Goal: Information Seeking & Learning: Learn about a topic

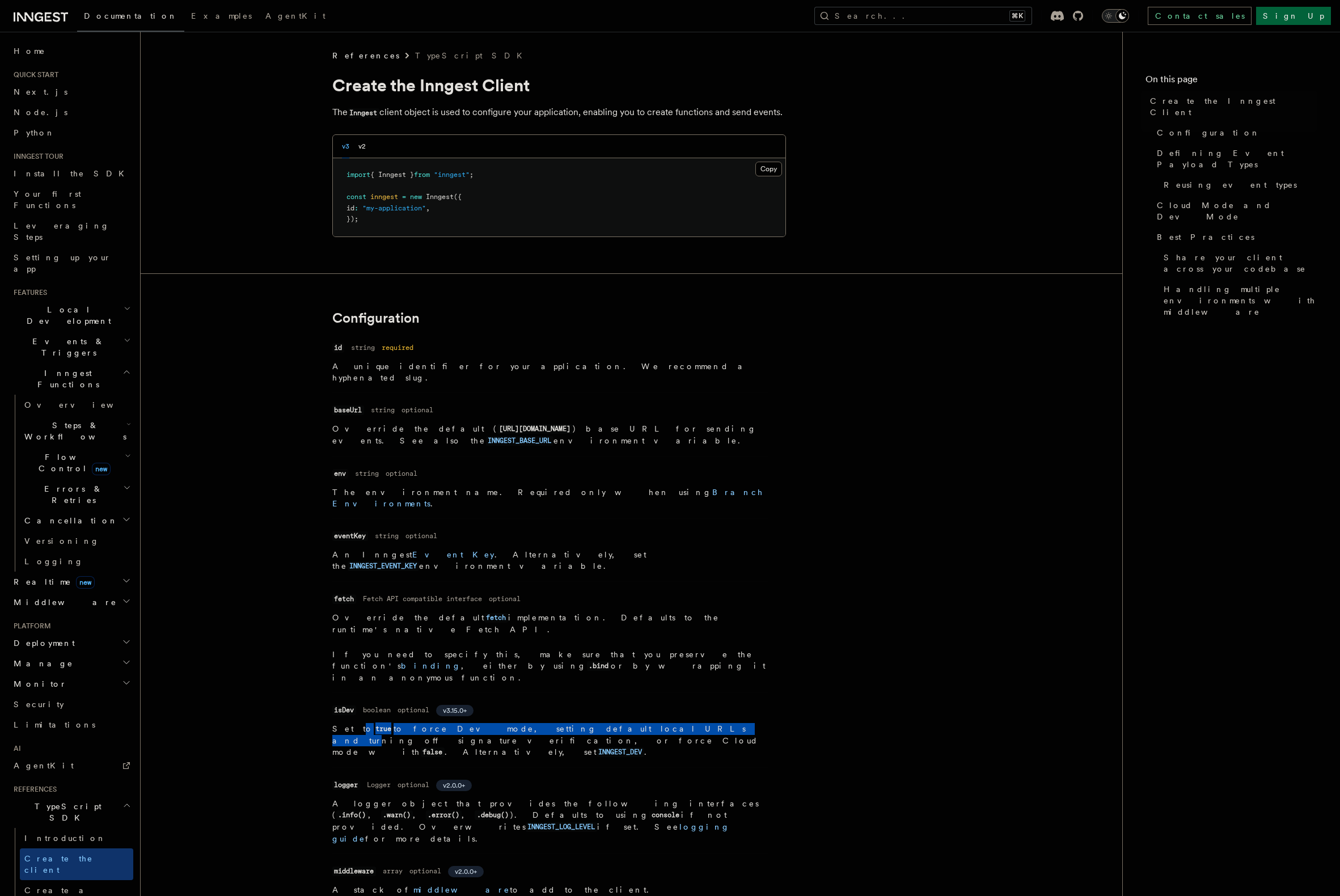
drag, startPoint x: 347, startPoint y: 675, endPoint x: 558, endPoint y: 670, distance: 211.1
click at [558, 723] on p "Set to true to force Dev mode, setting default local URLs and turning off signa…" at bounding box center [550, 740] width 436 height 35
click at [547, 723] on p "Set to true to force Dev mode, setting default local URLs and turning off signa…" at bounding box center [550, 740] width 436 height 35
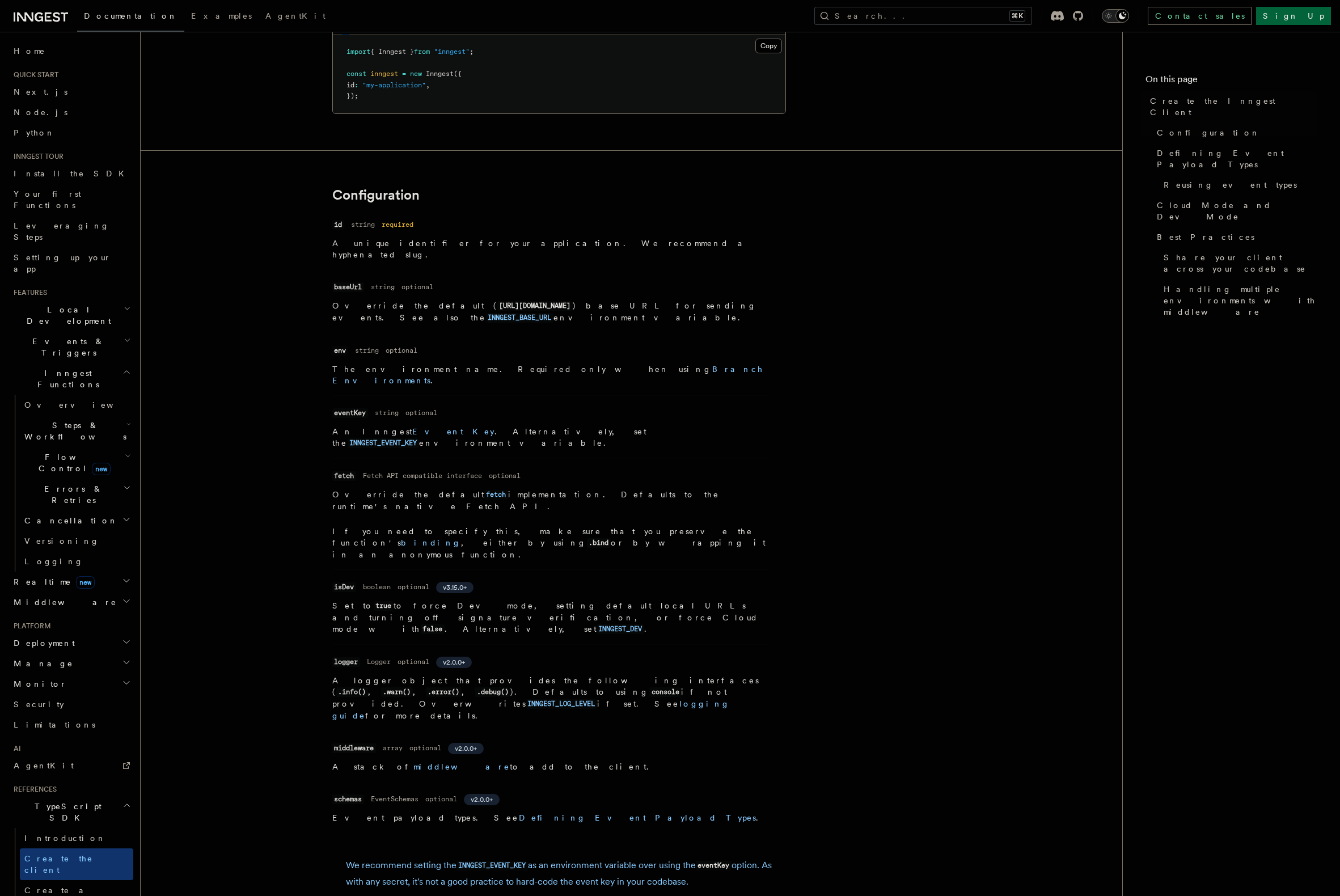
scroll to position [149, 0]
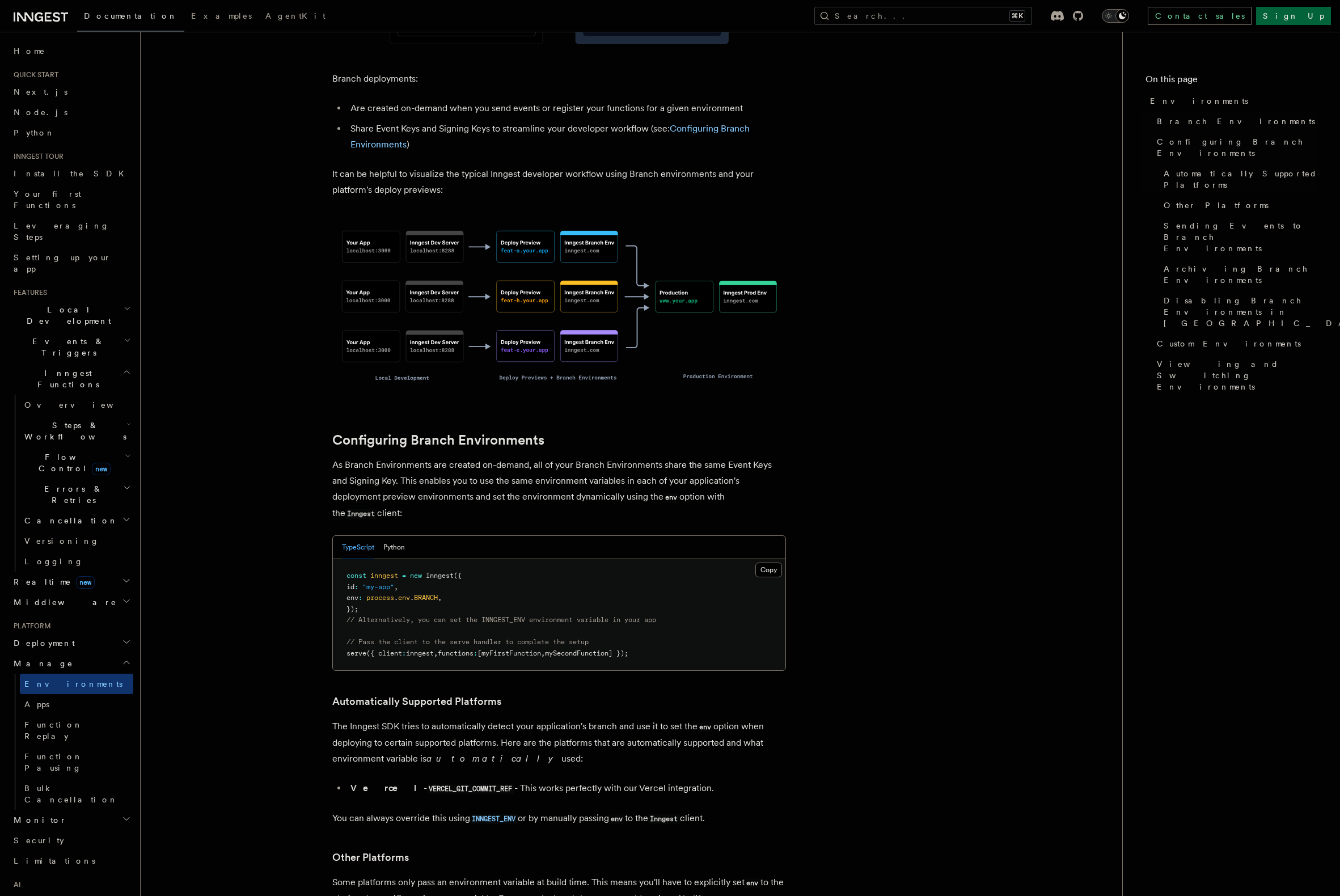
scroll to position [785, 0]
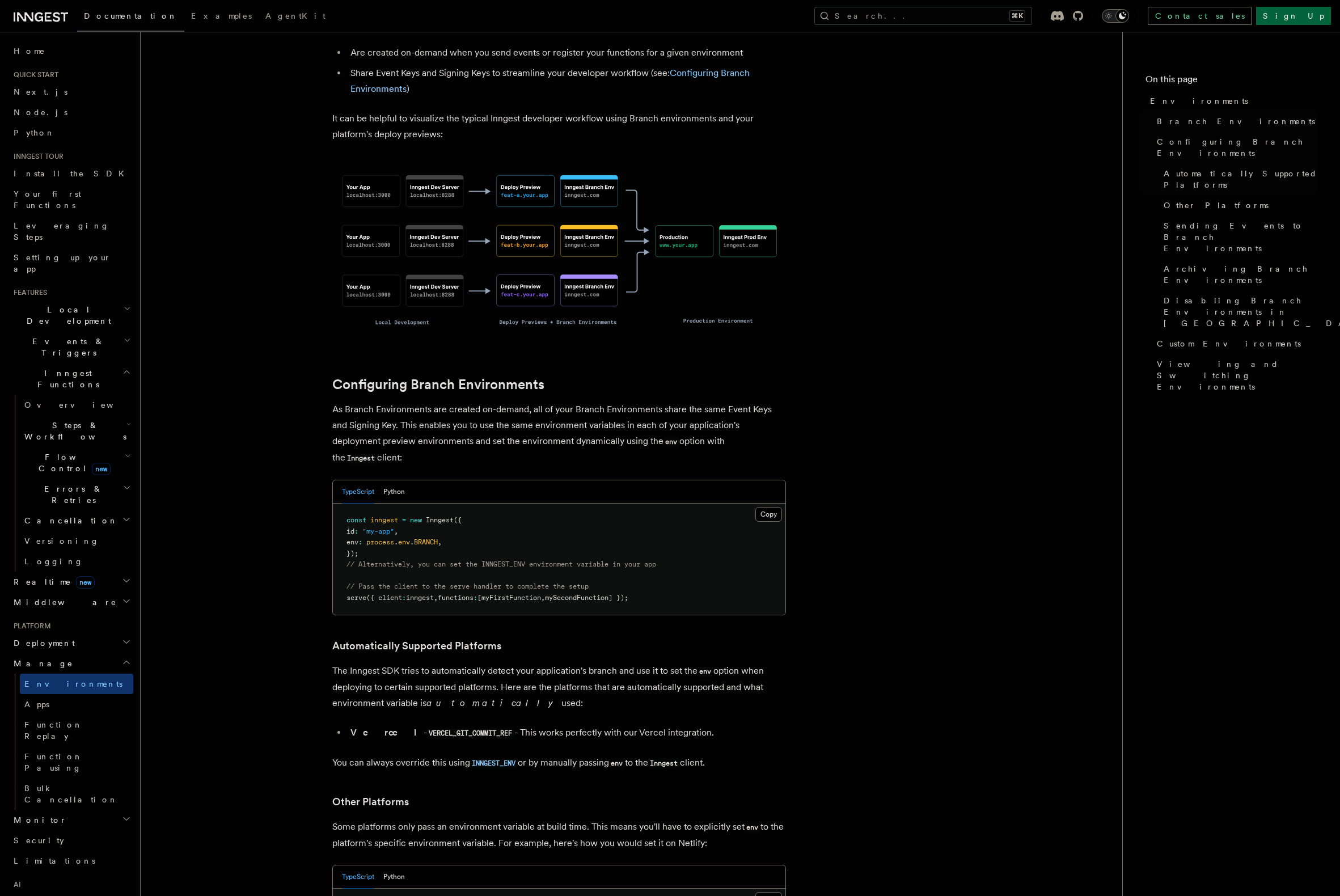
click at [986, 542] on article "Platform Manage Environments Inngest accounts all have multiple environments th…" at bounding box center [631, 874] width 945 height 3221
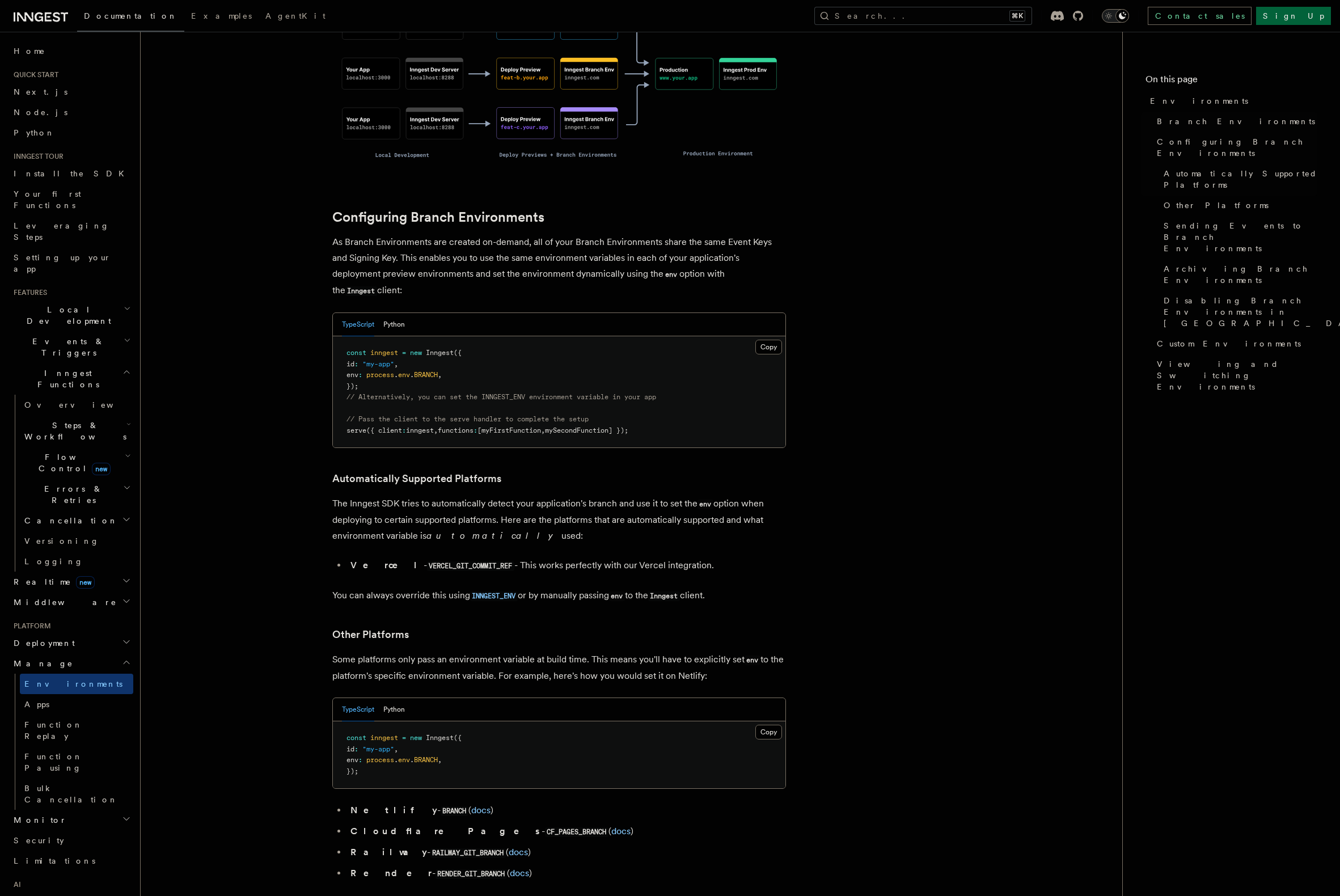
scroll to position [1155, 0]
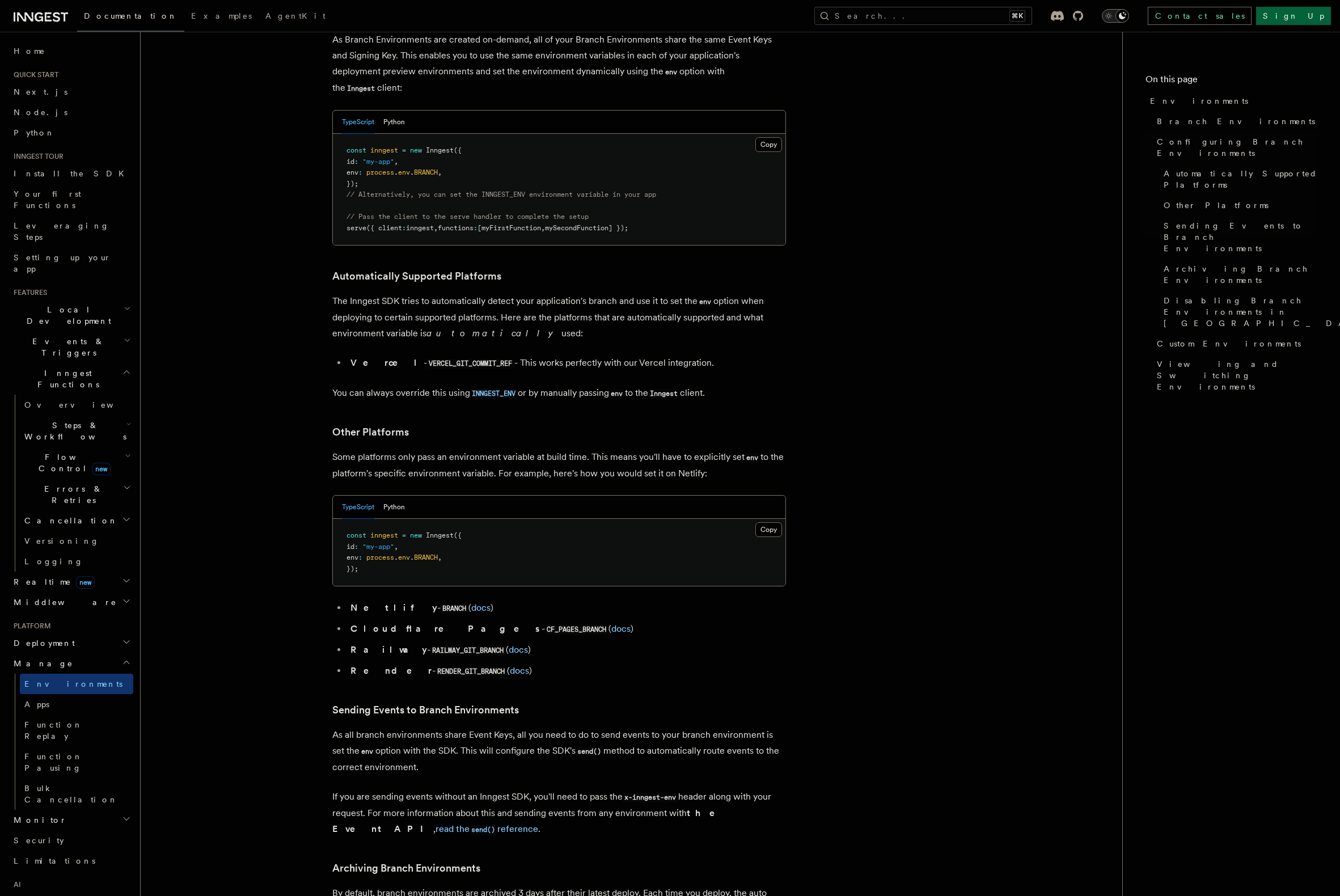
click at [986, 542] on article "Platform Manage Environments Inngest accounts all have multiple environments th…" at bounding box center [631, 505] width 945 height 3221
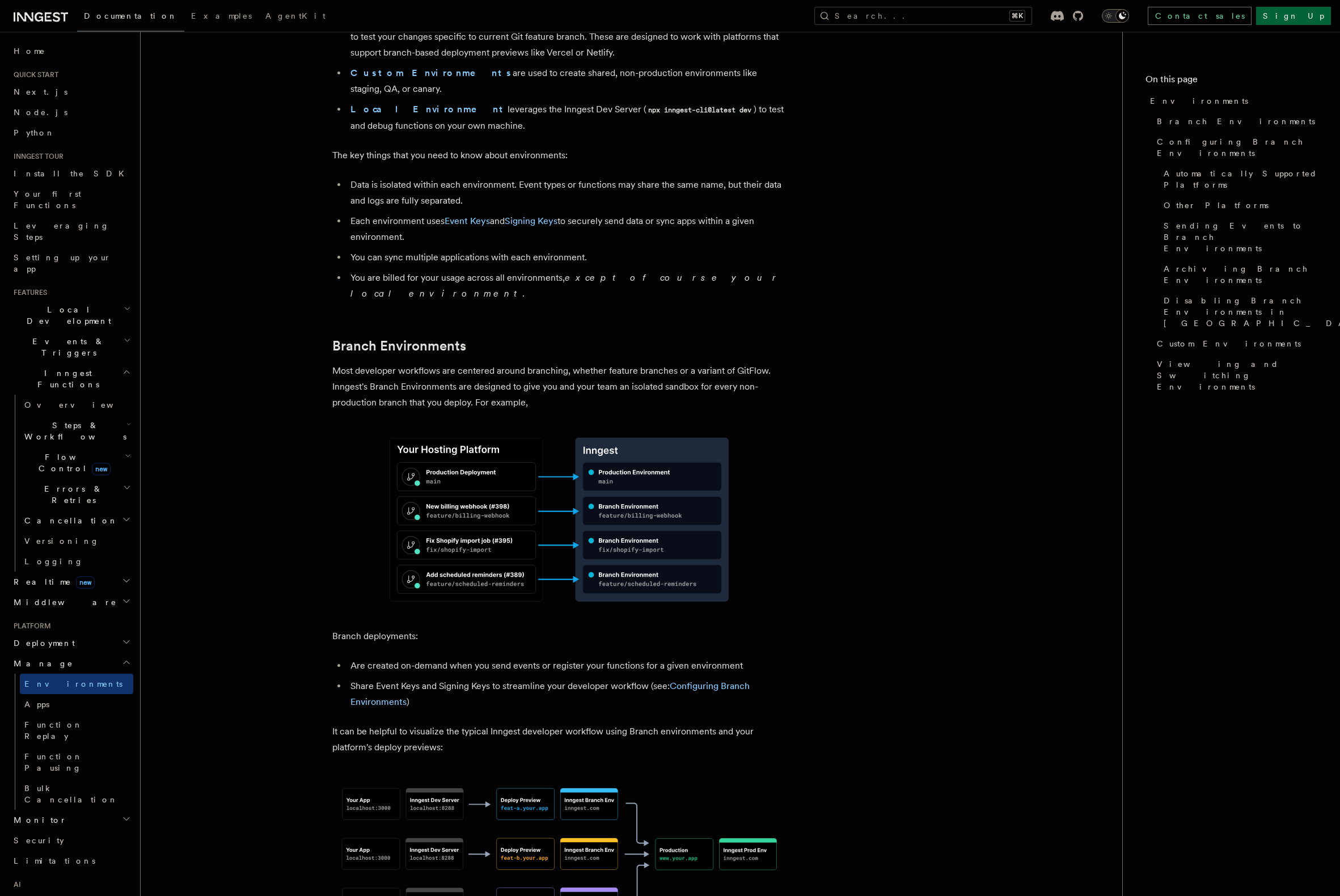
scroll to position [0, 0]
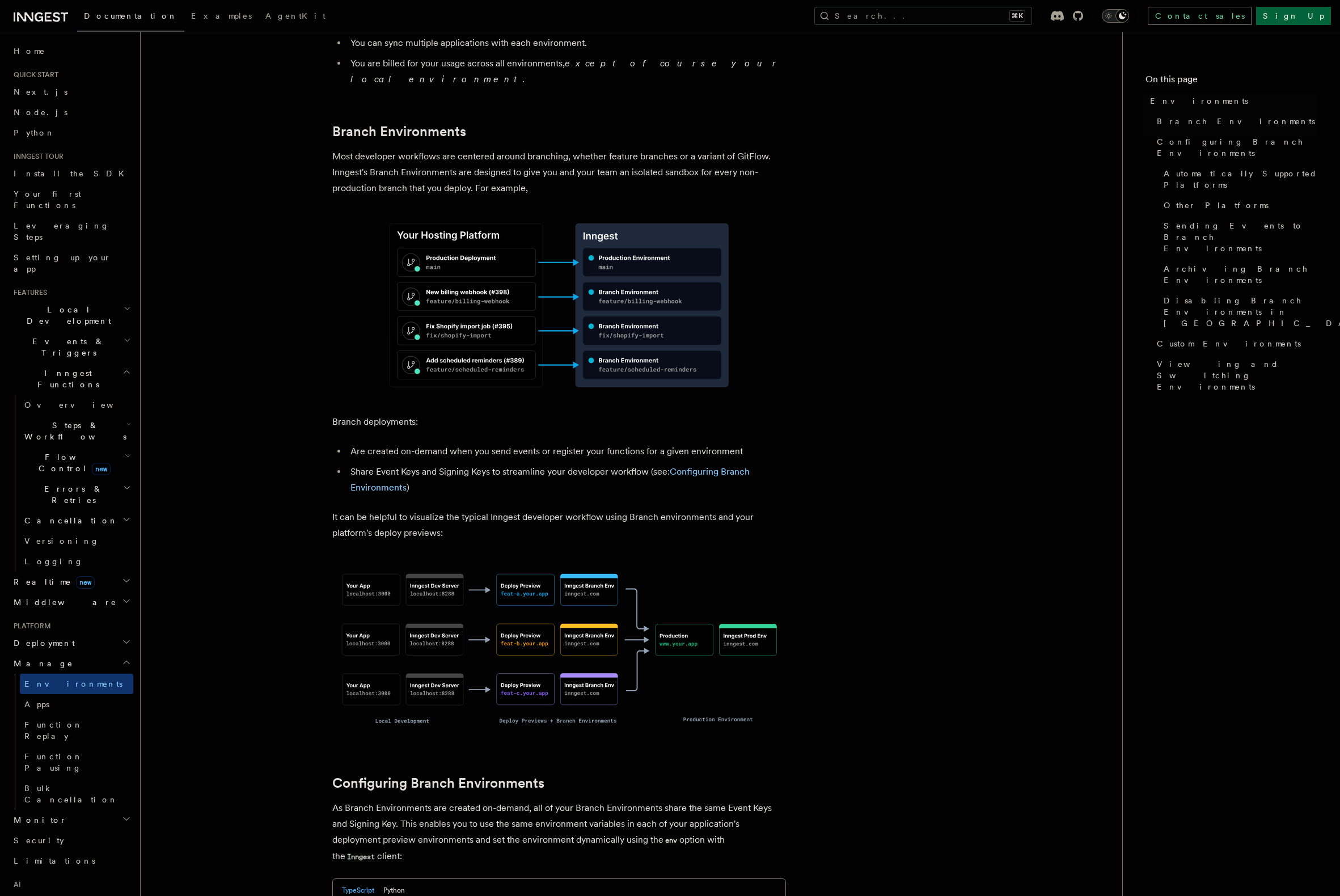
scroll to position [681, 0]
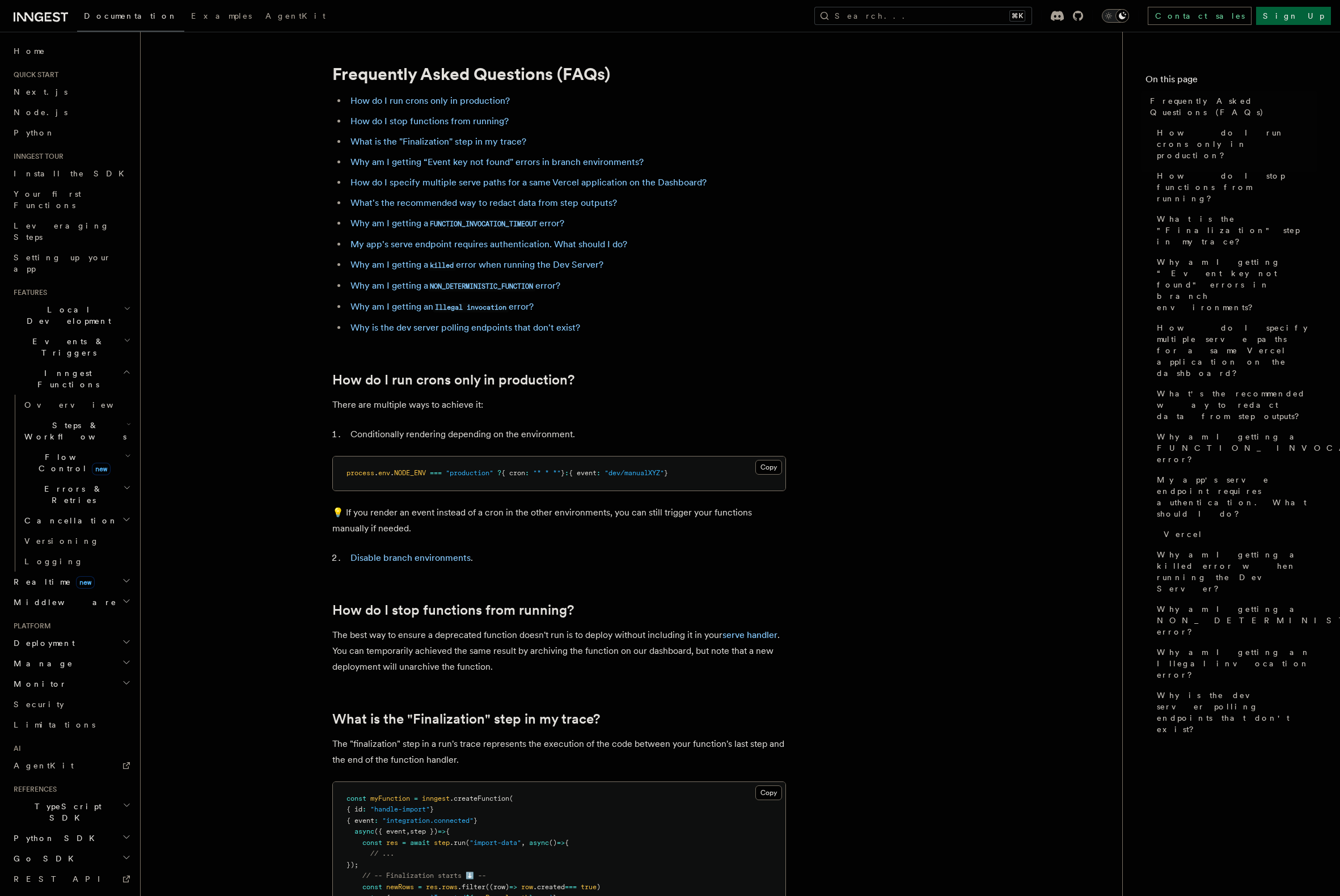
scroll to position [571, 0]
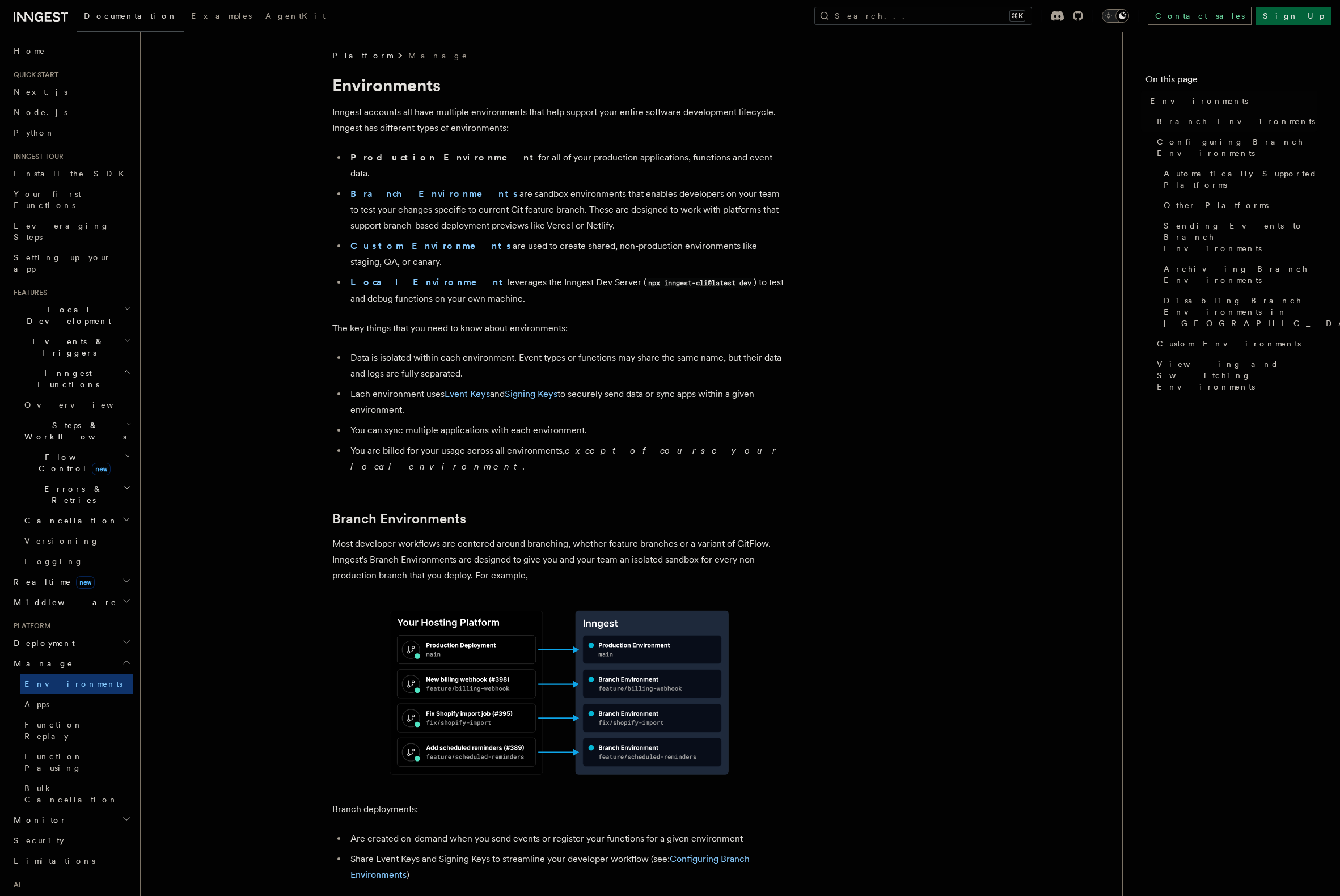
scroll to position [1540, 0]
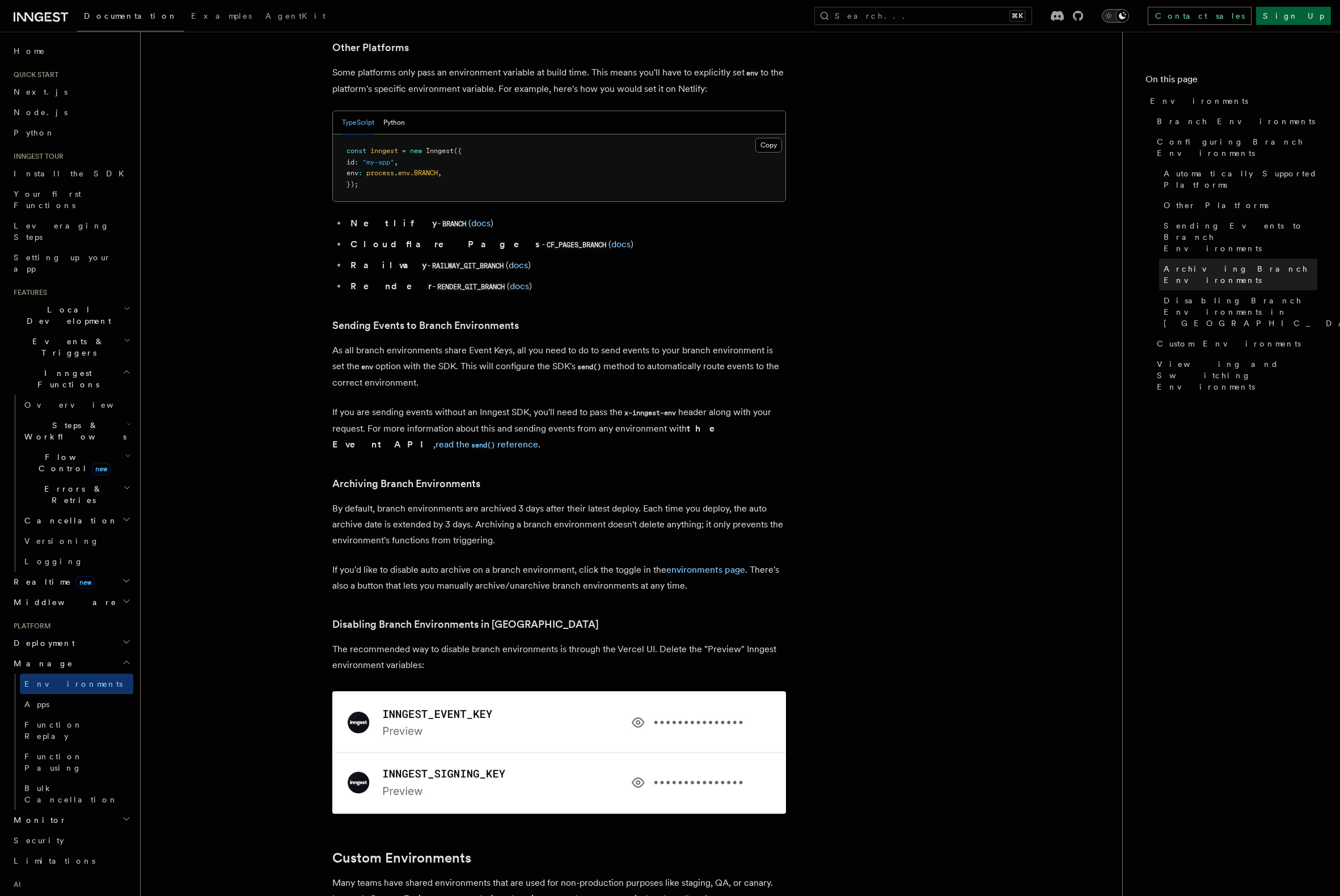
click at [1208, 263] on span "Archiving Branch Environments" at bounding box center [1240, 274] width 154 height 23
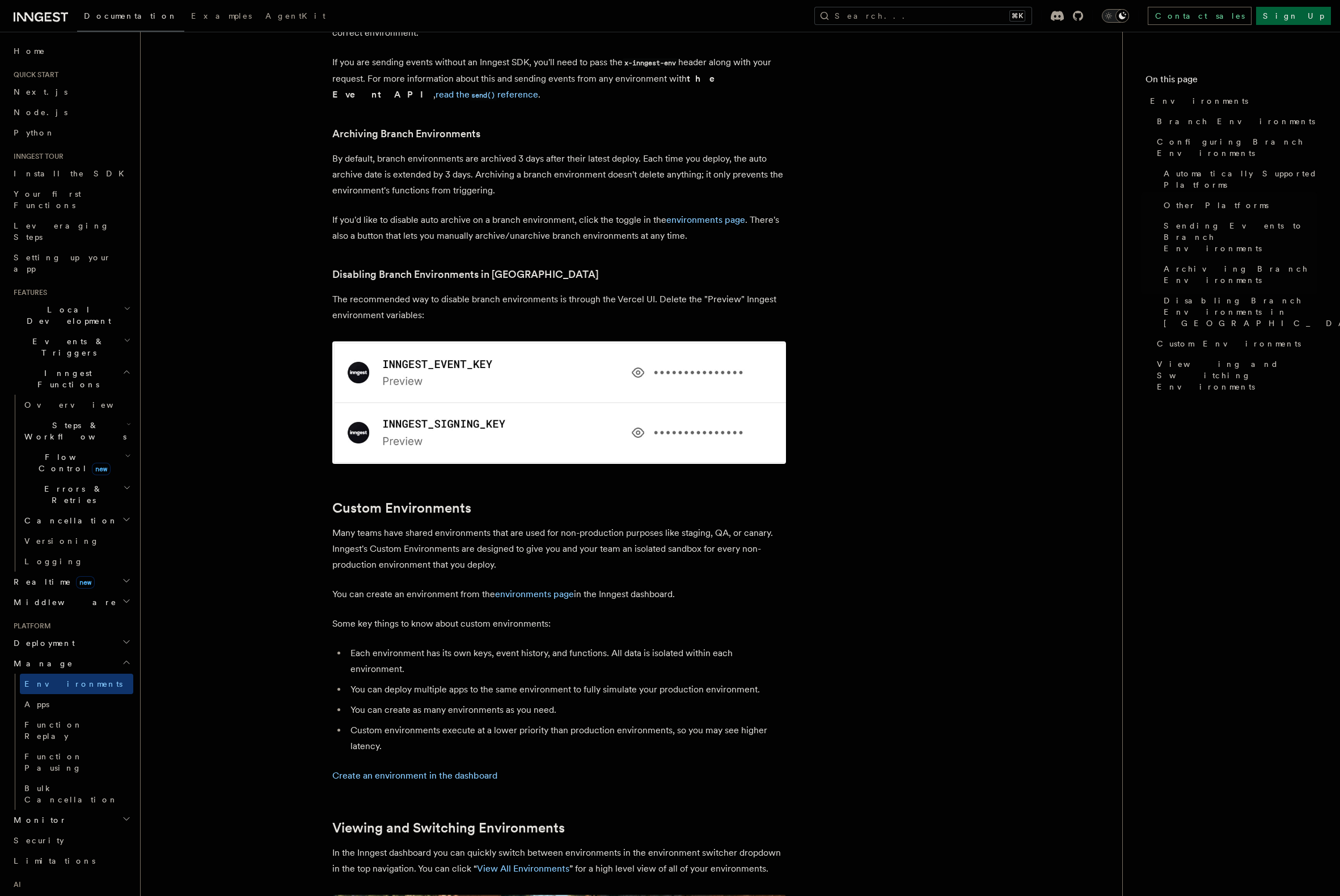
scroll to position [1901, 0]
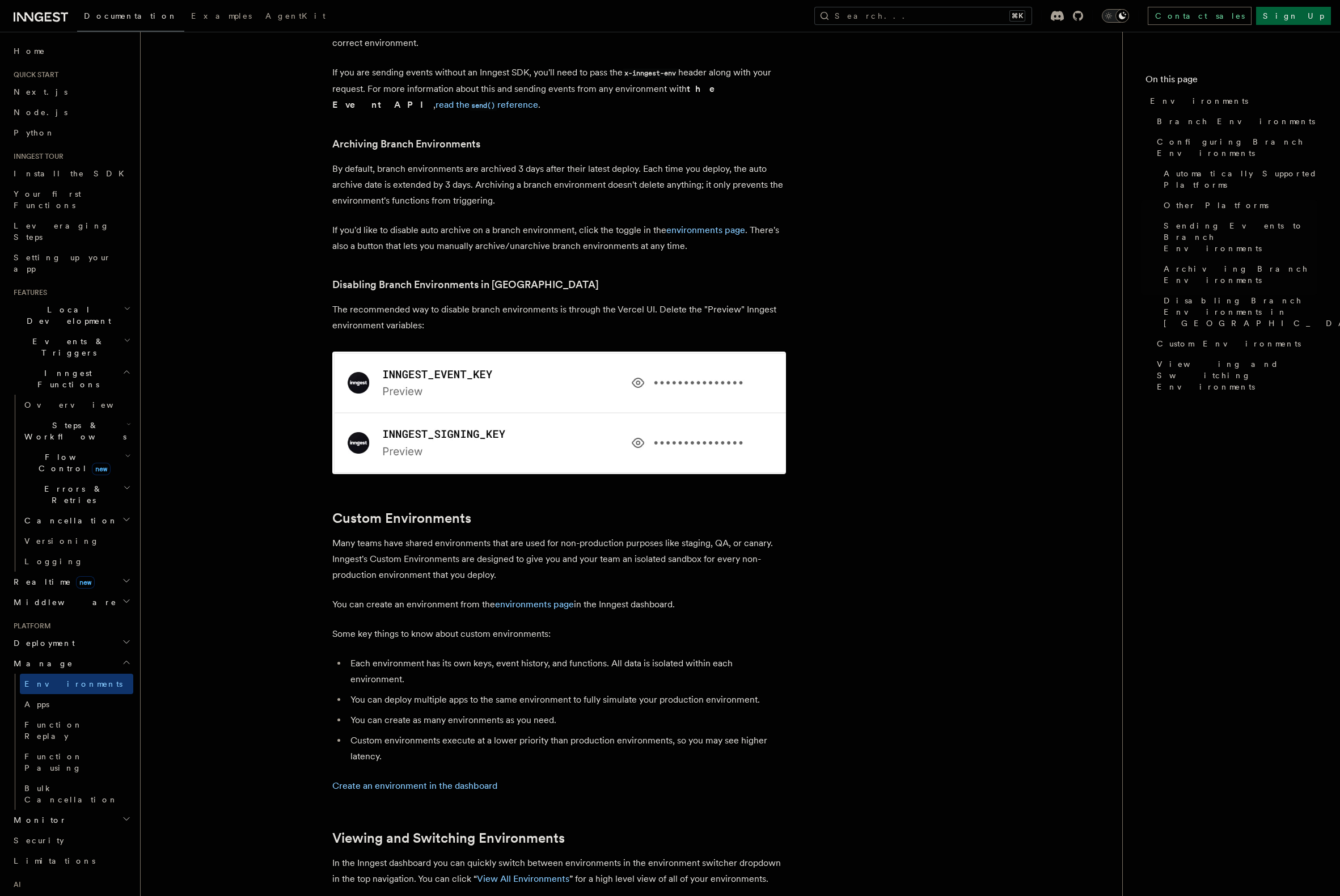
scroll to position [1869, 0]
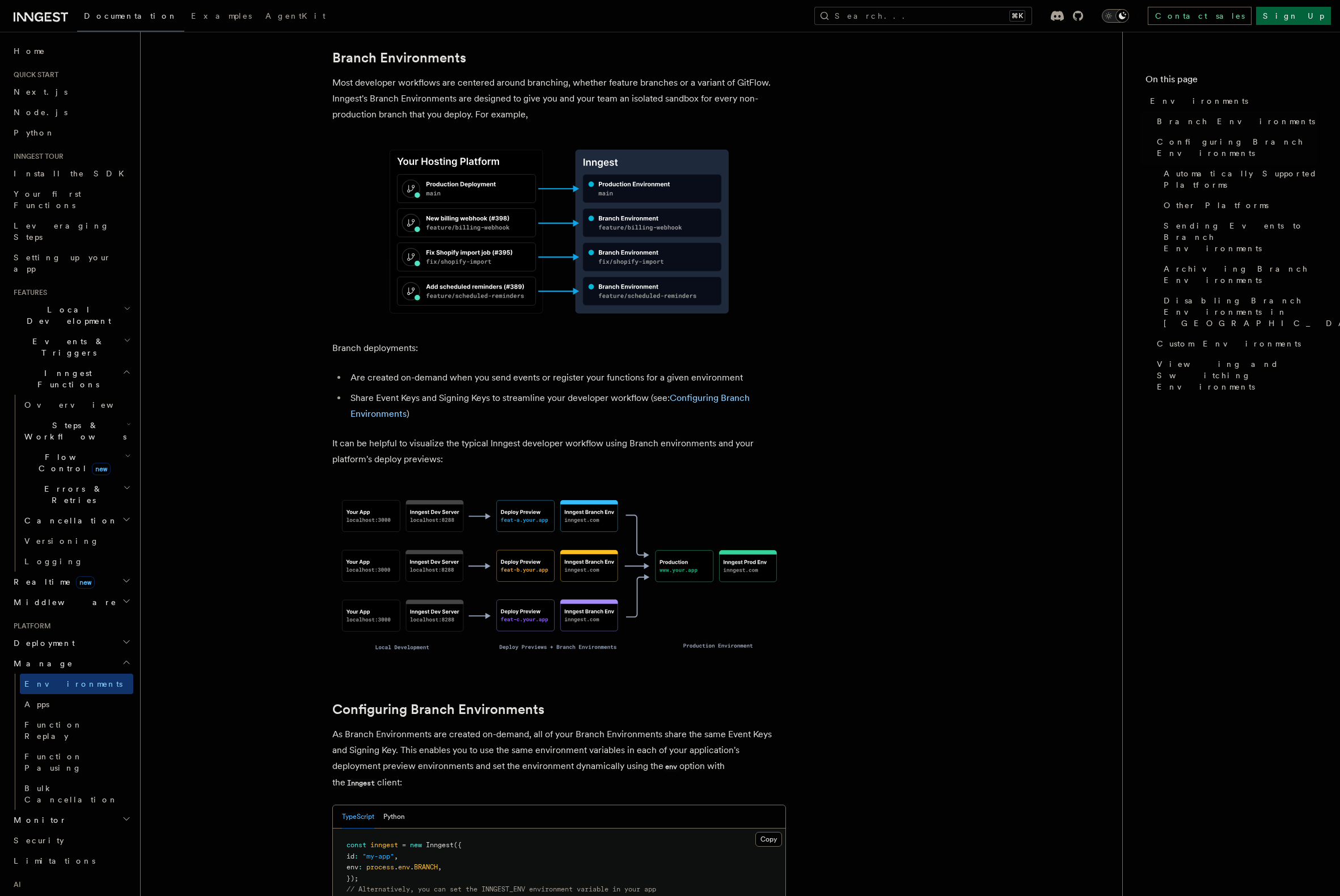
scroll to position [457, 0]
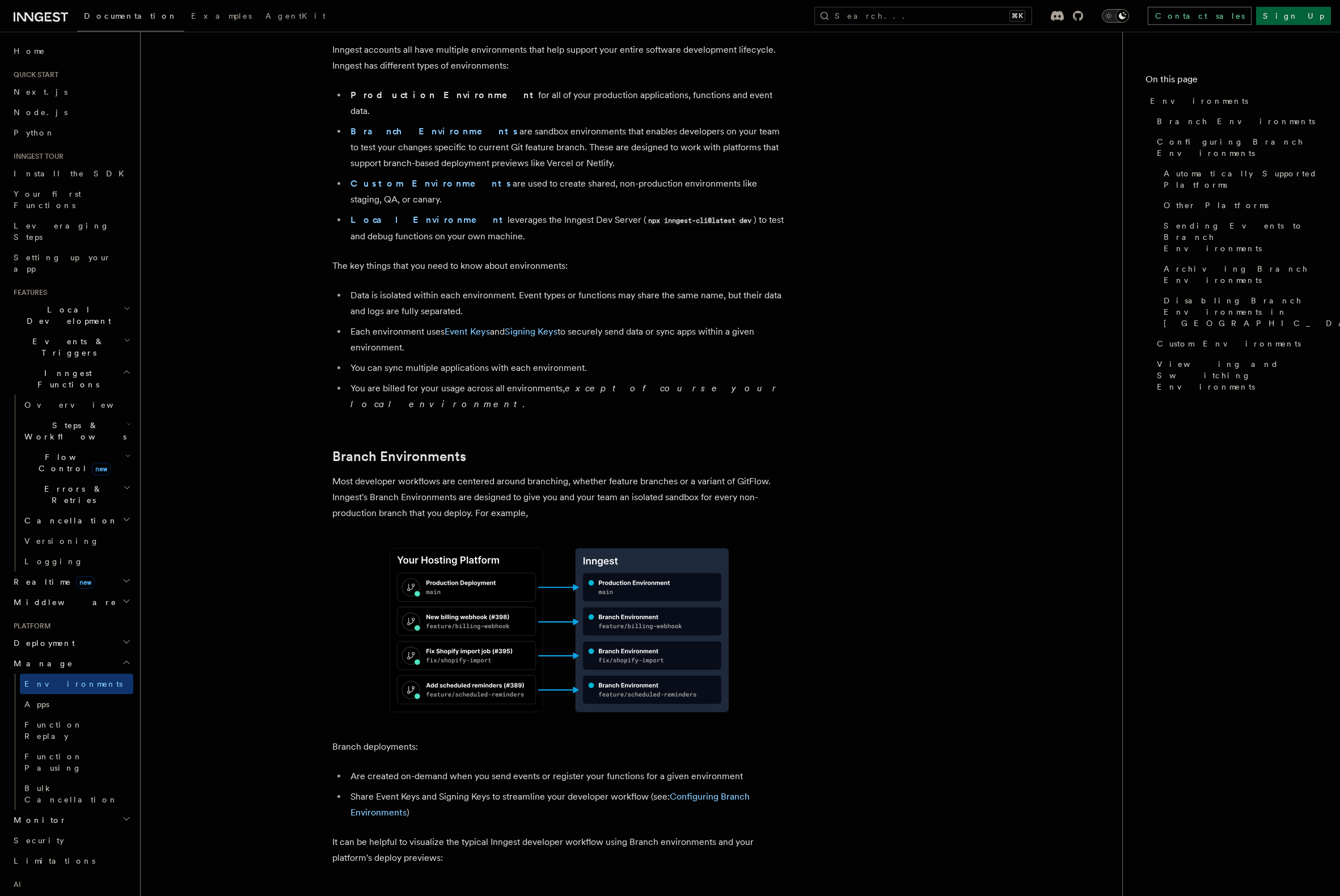
scroll to position [0, 0]
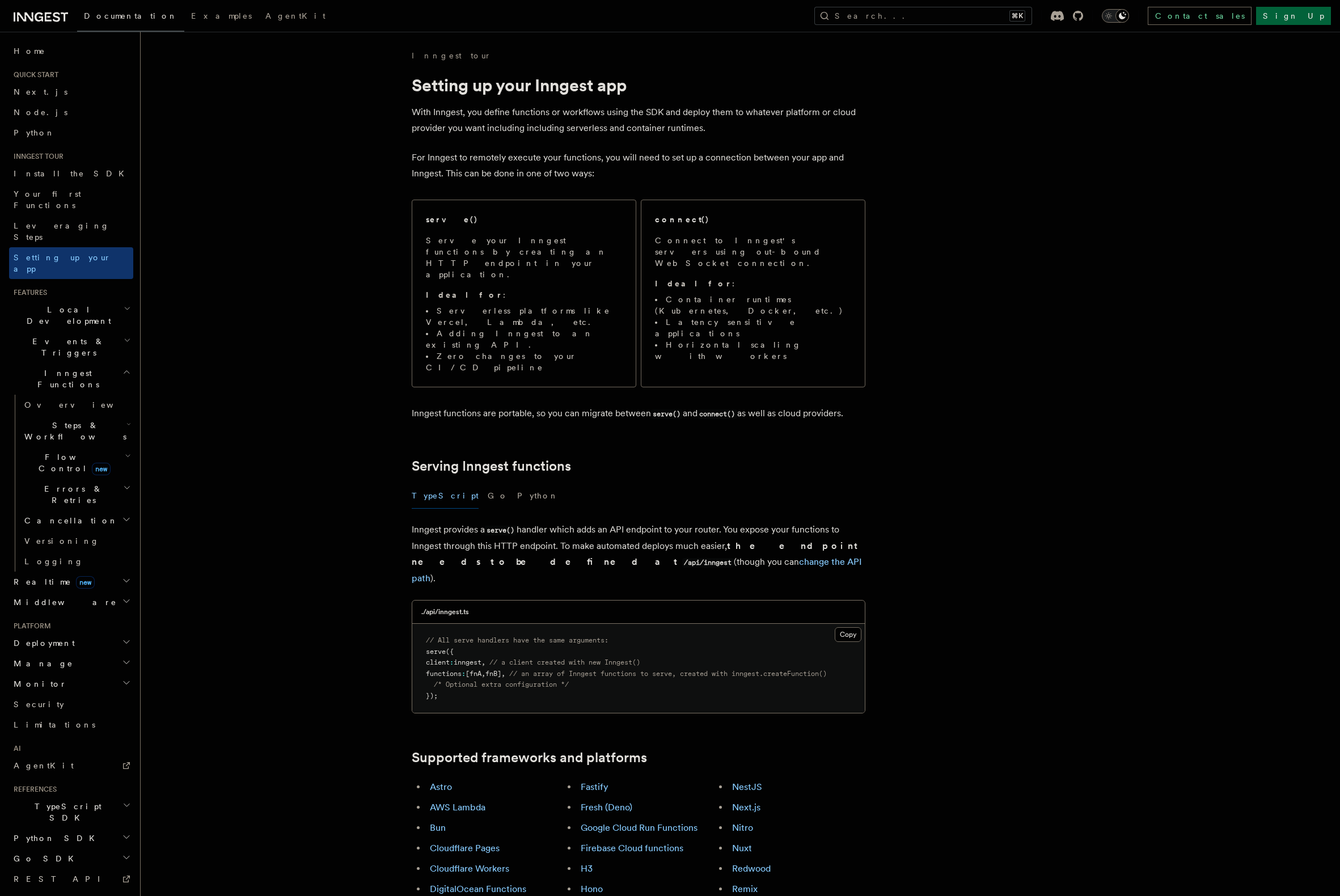
click at [599, 556] on link "change the API path" at bounding box center [637, 569] width 451 height 27
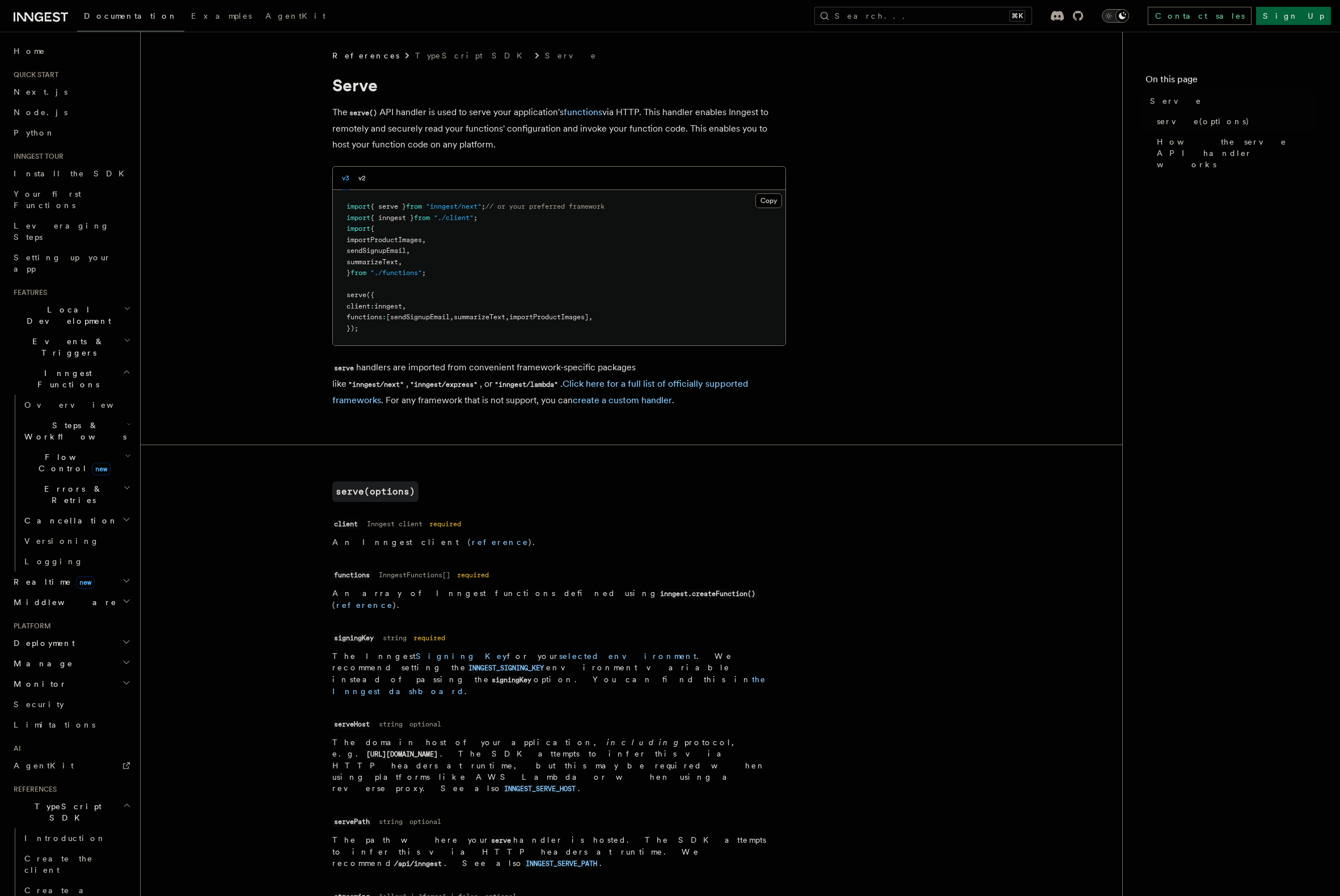
click at [820, 418] on article "References TypeScript SDK Serve Serve The serve() API handler is used to serve …" at bounding box center [631, 889] width 945 height 1679
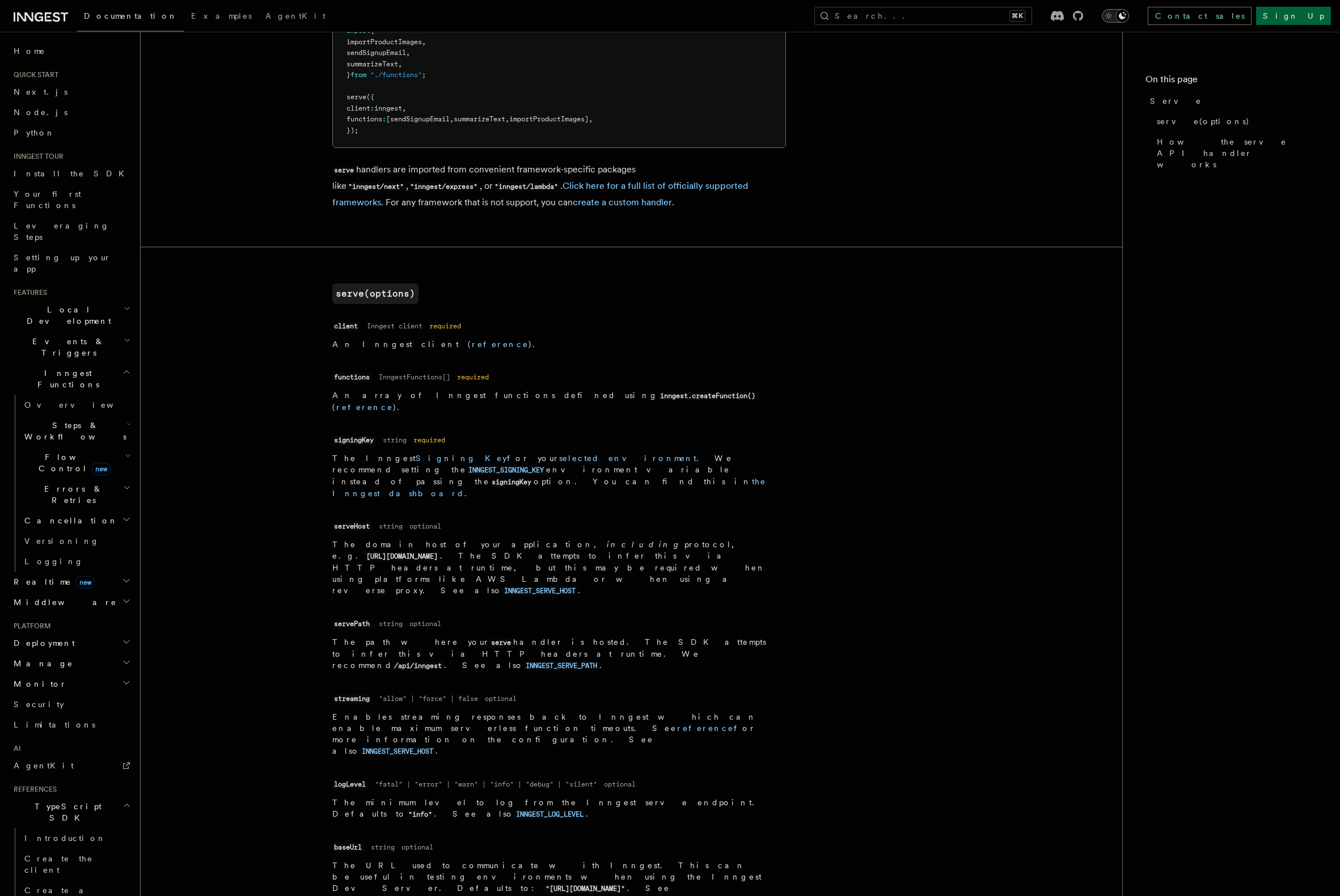
scroll to position [267, 0]
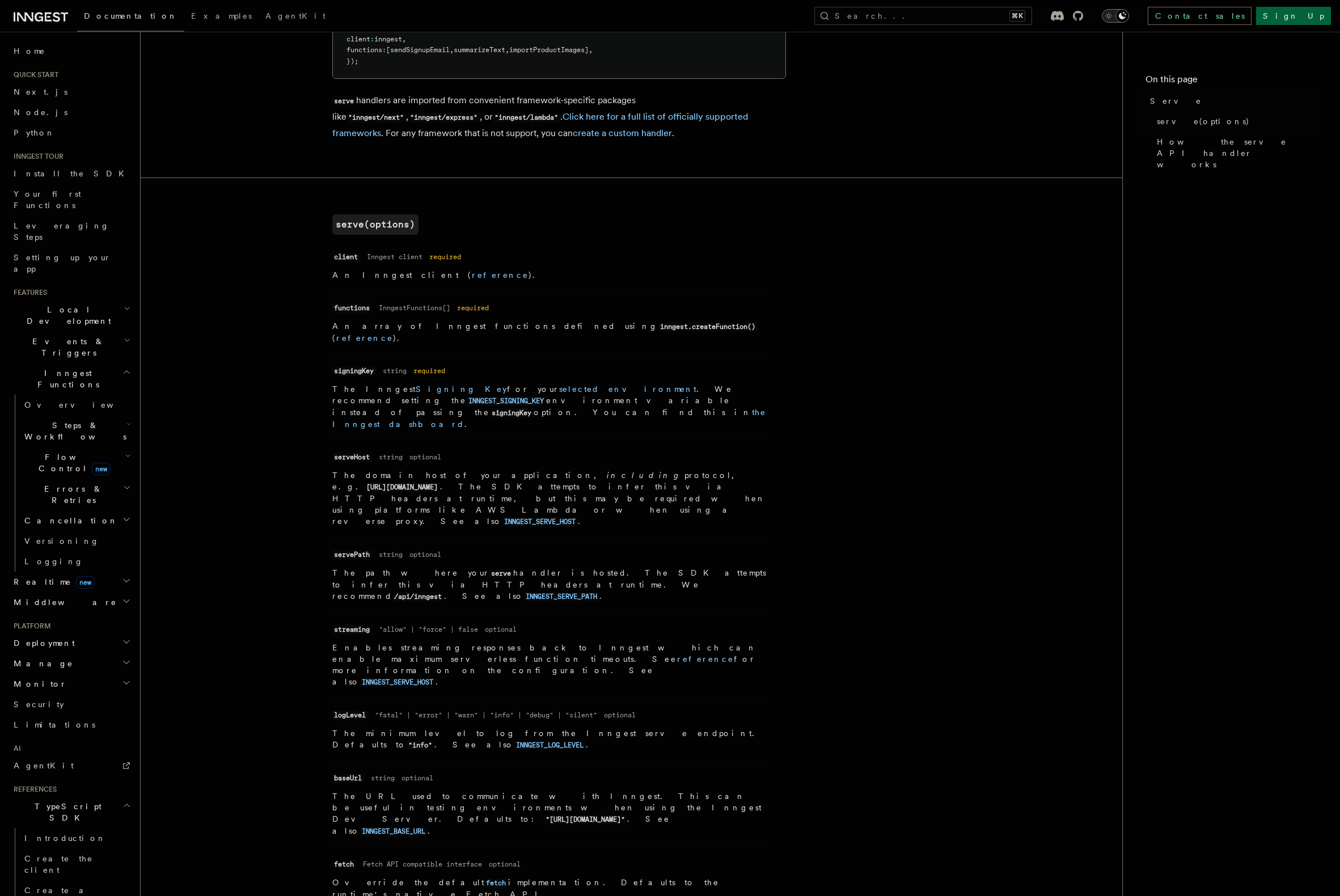
click at [846, 534] on article "References TypeScript SDK Serve Serve The serve() API handler is used to serve …" at bounding box center [631, 623] width 945 height 1679
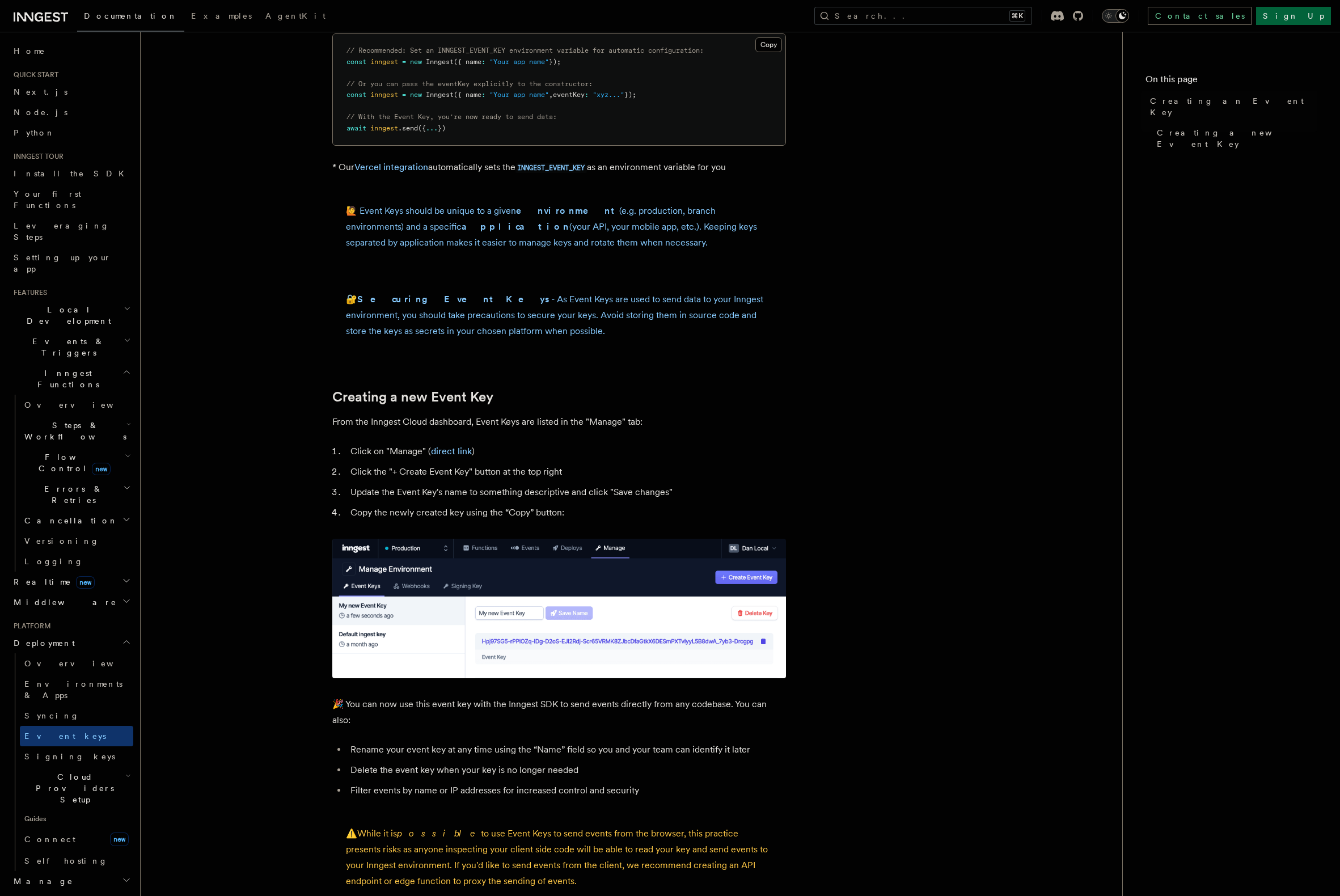
scroll to position [384, 0]
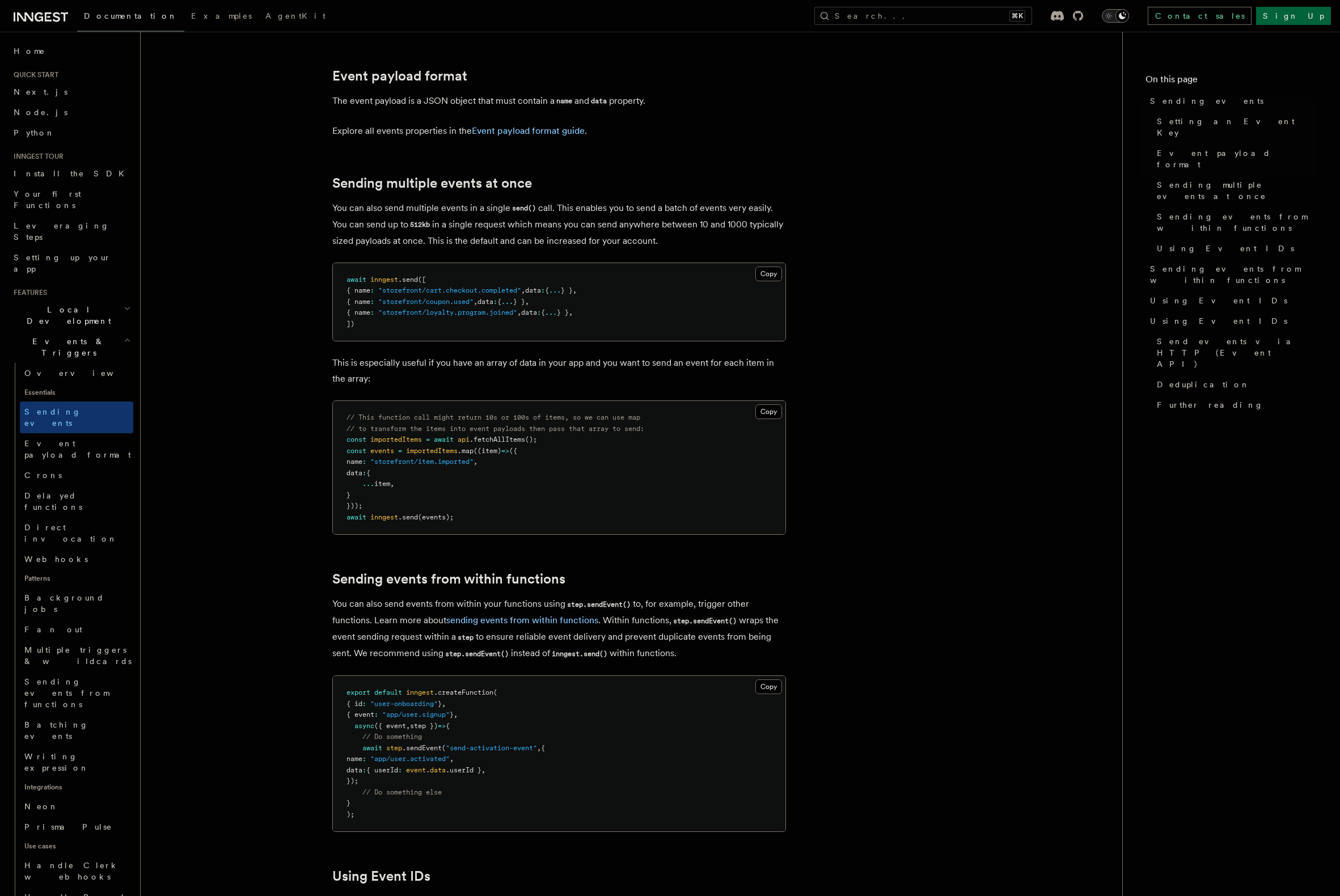
scroll to position [1309, 0]
